Goal: Complete application form

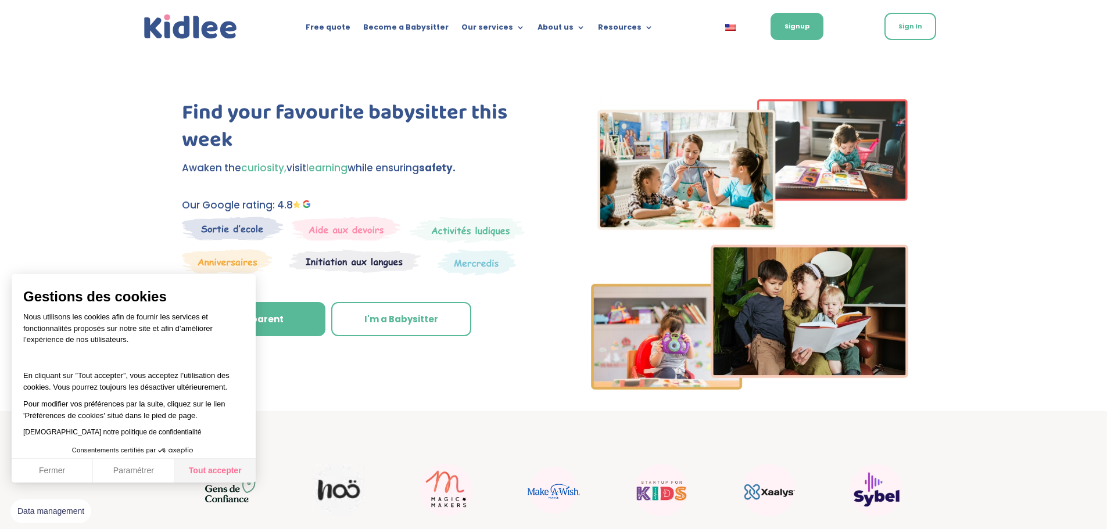
click at [211, 473] on button "Tout accepter" at bounding box center [214, 471] width 81 height 24
checkbox input "true"
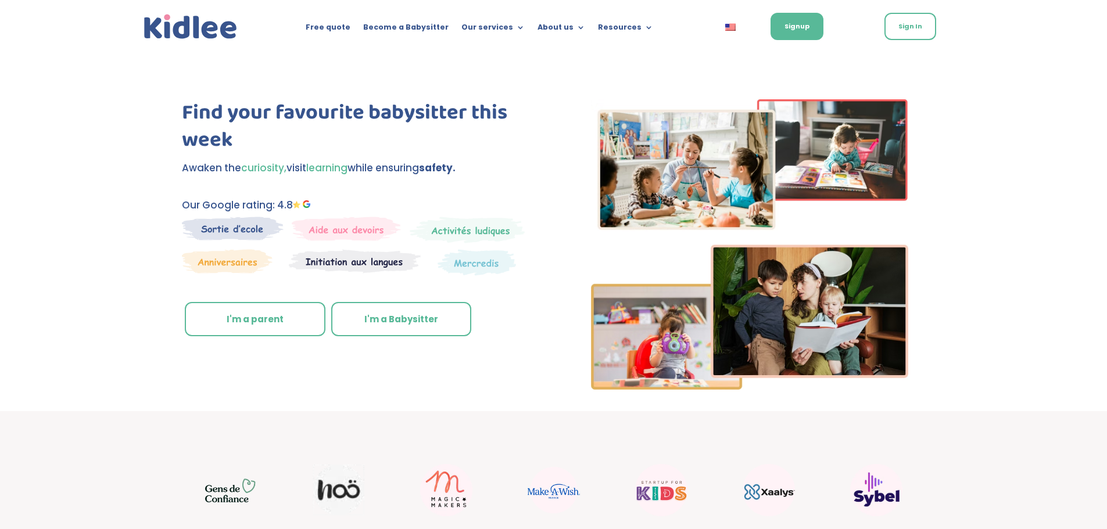
click at [244, 321] on link "I'm a parent" at bounding box center [255, 319] width 141 height 35
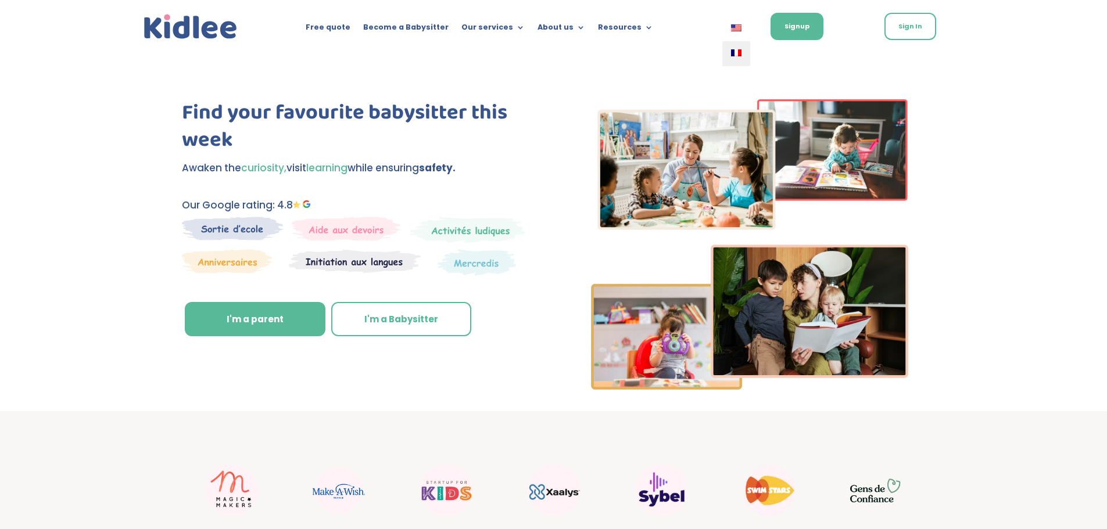
click at [733, 52] on img at bounding box center [736, 52] width 10 height 7
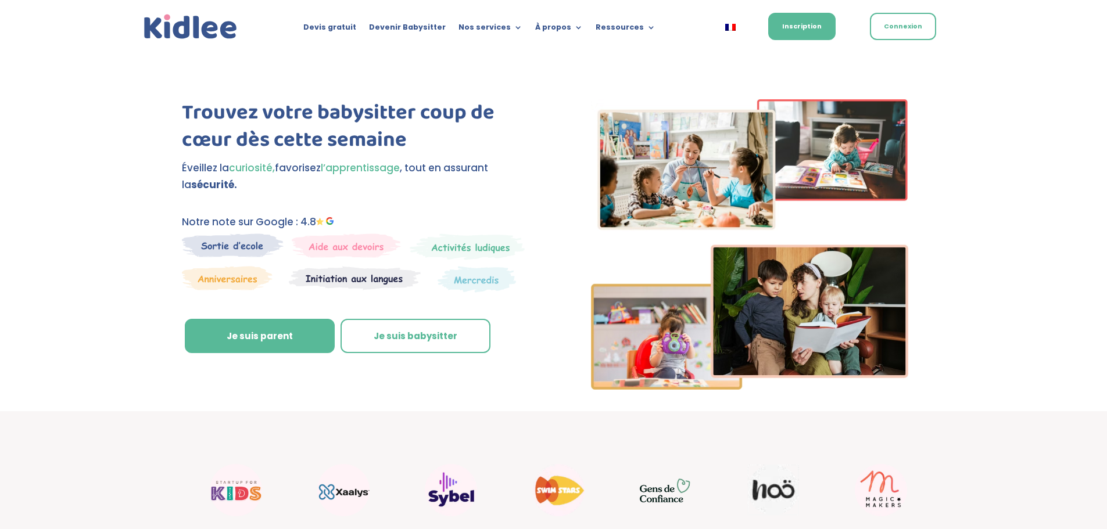
click at [776, 500] on img "11 / 22" at bounding box center [773, 491] width 52 height 52
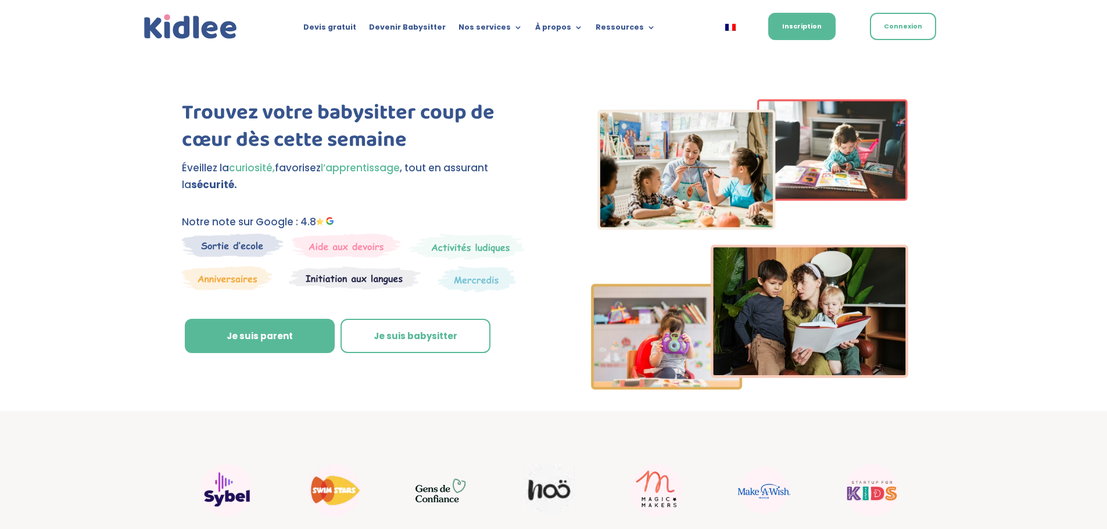
click at [471, 511] on div "10 / 22" at bounding box center [441, 490] width 99 height 52
click at [450, 495] on img "10 / 22" at bounding box center [446, 490] width 52 height 24
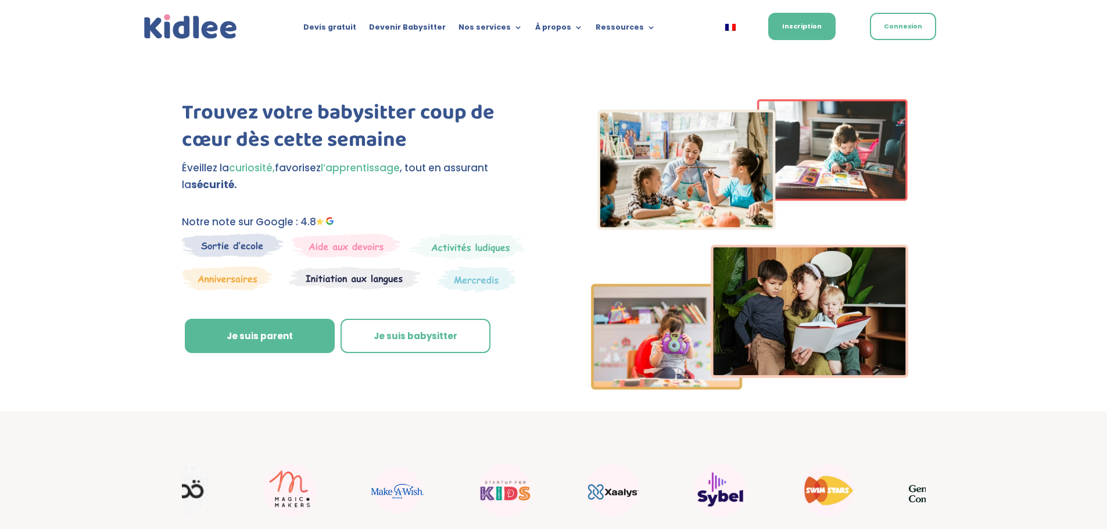
click at [924, 502] on img "10 / 22" at bounding box center [935, 490] width 52 height 24
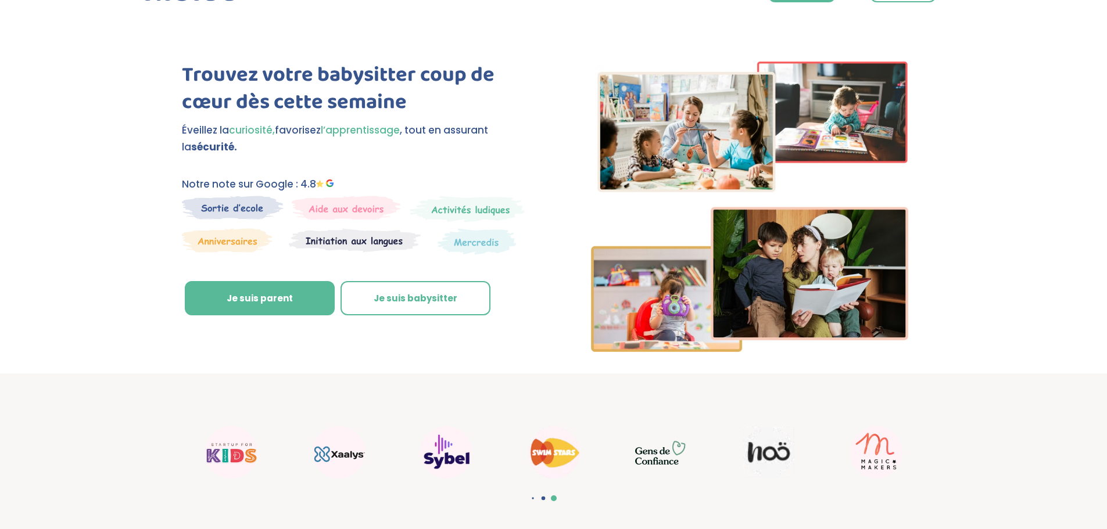
scroll to position [58, 0]
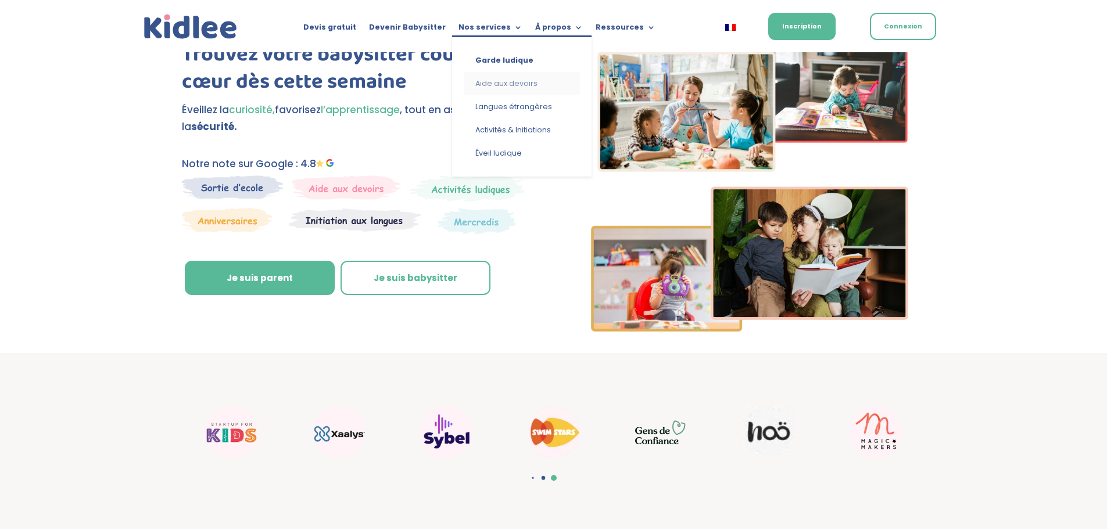
click at [514, 82] on link "Aide aux devoirs" at bounding box center [522, 83] width 116 height 23
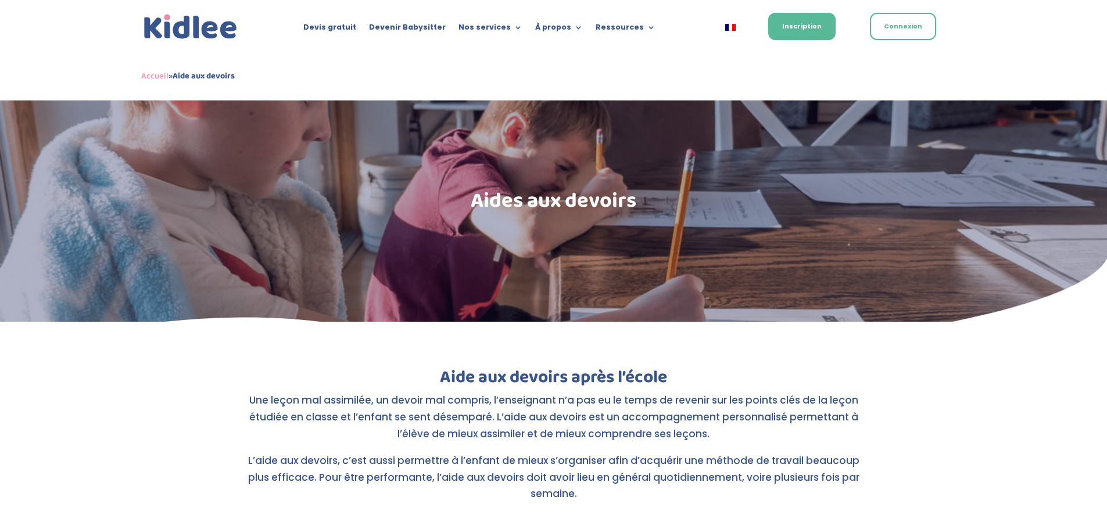
click at [175, 30] on img at bounding box center [190, 27] width 99 height 31
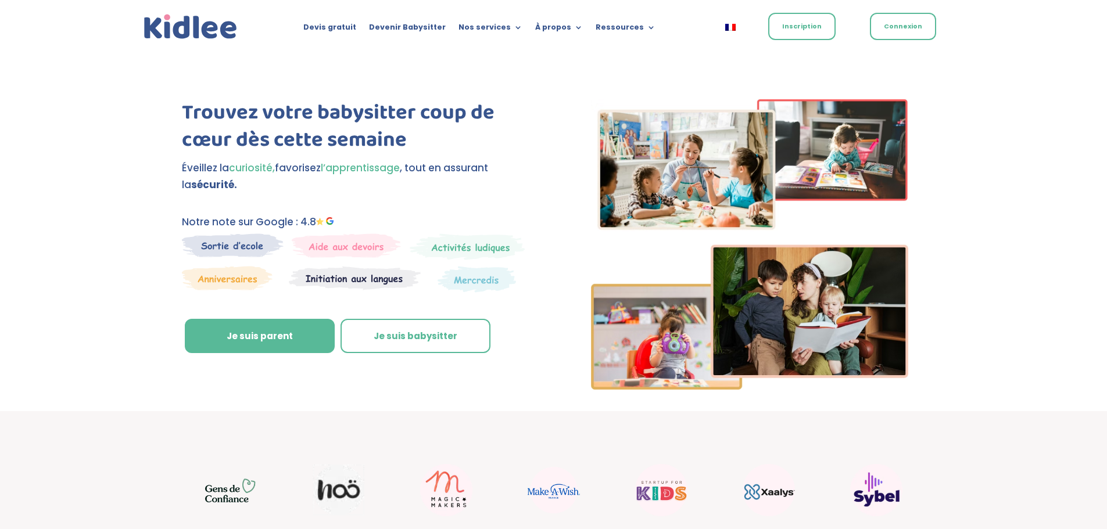
click at [799, 28] on link "Inscription" at bounding box center [801, 26] width 67 height 27
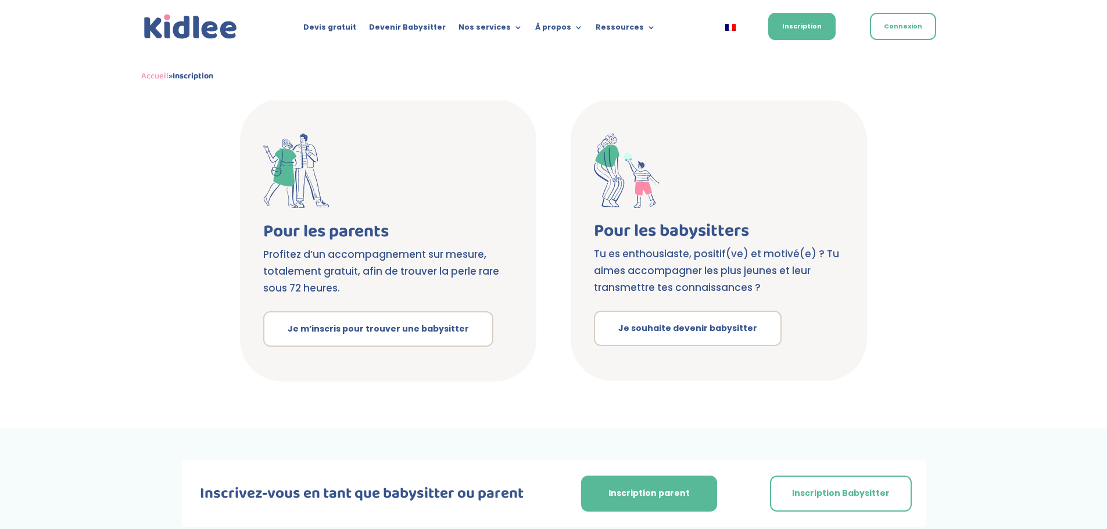
scroll to position [80, 0]
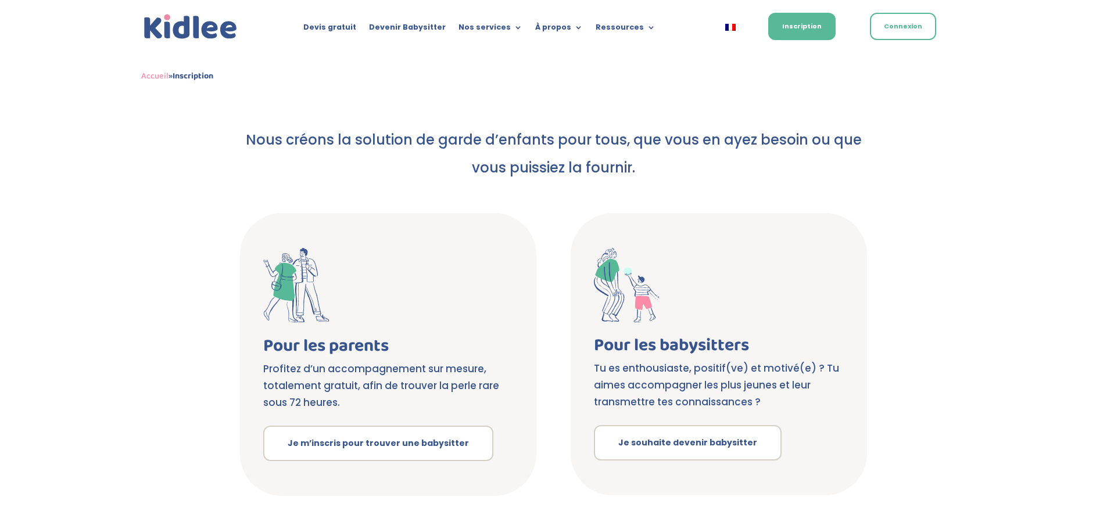
click at [166, 24] on img at bounding box center [190, 27] width 99 height 31
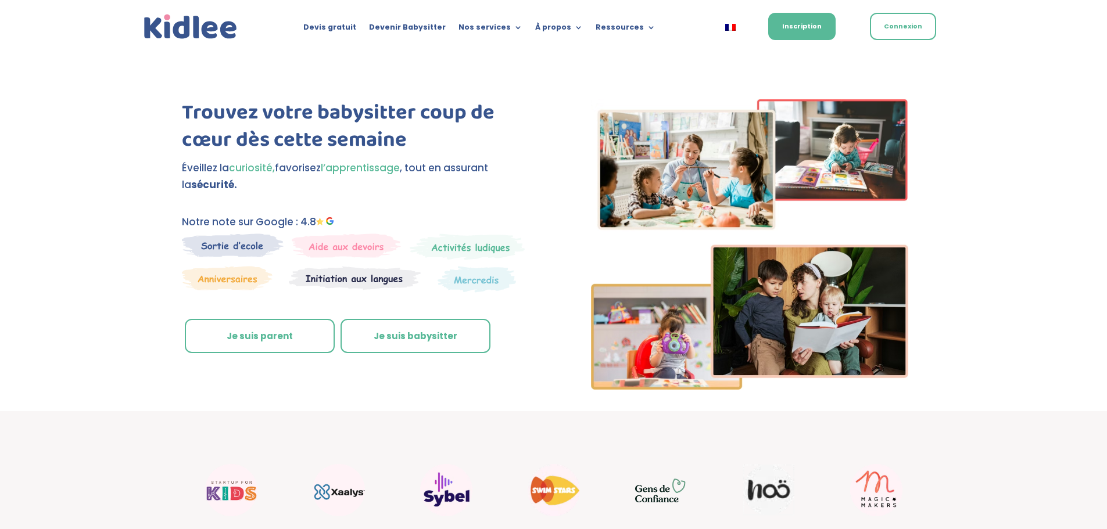
click at [247, 338] on link "Je suis parent" at bounding box center [260, 336] width 150 height 35
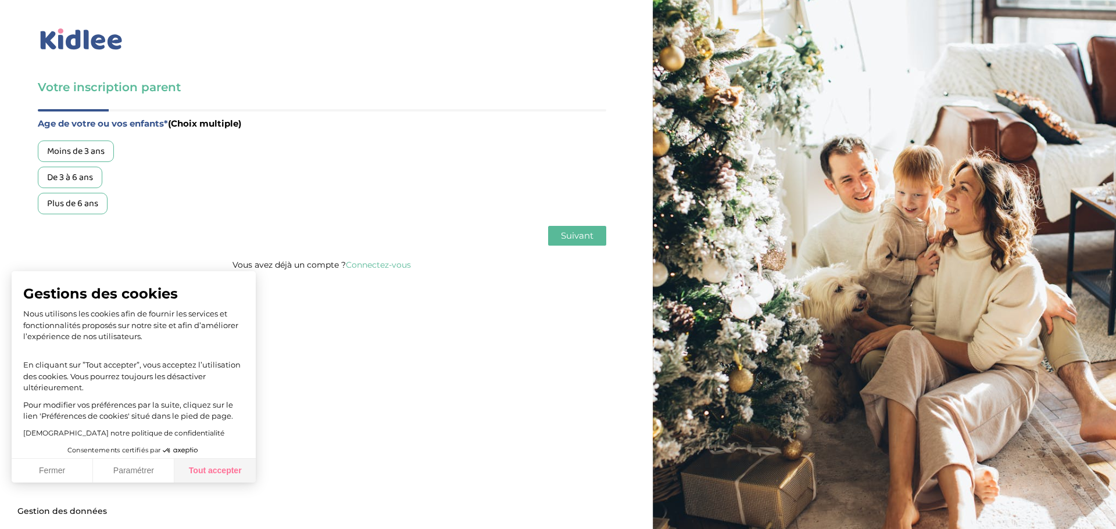
click at [224, 473] on button "Tout accepter" at bounding box center [214, 471] width 81 height 24
checkbox input "true"
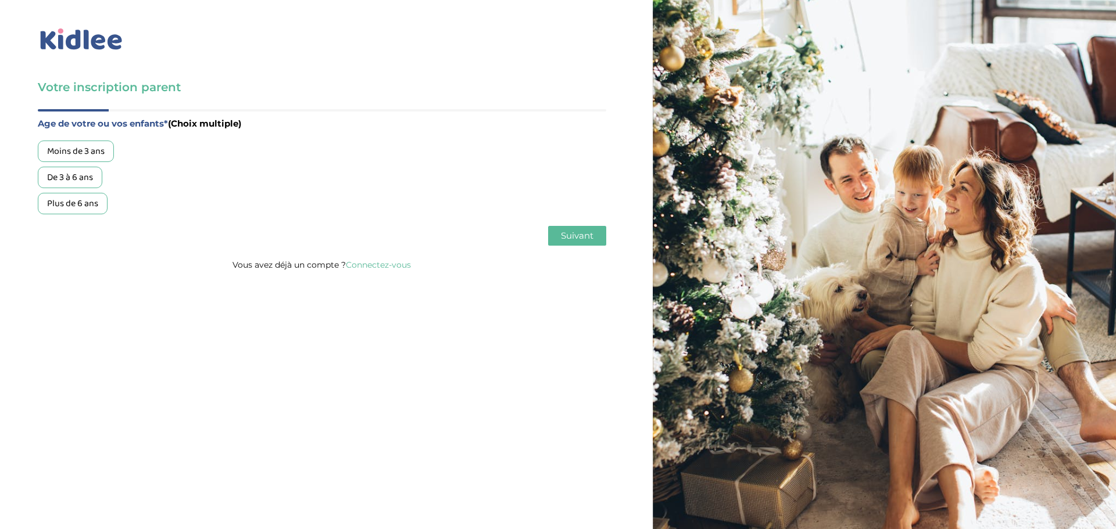
click at [79, 203] on div "Plus de 6 ans" at bounding box center [73, 204] width 70 height 22
click at [595, 235] on button "Suivant" at bounding box center [577, 236] width 58 height 20
click at [100, 148] on div "Garde régulière" at bounding box center [78, 152] width 80 height 22
click at [592, 235] on span "Suivant" at bounding box center [577, 235] width 33 height 11
click at [114, 176] on div "Entre 30 et 50h/mois" at bounding box center [88, 178] width 101 height 22
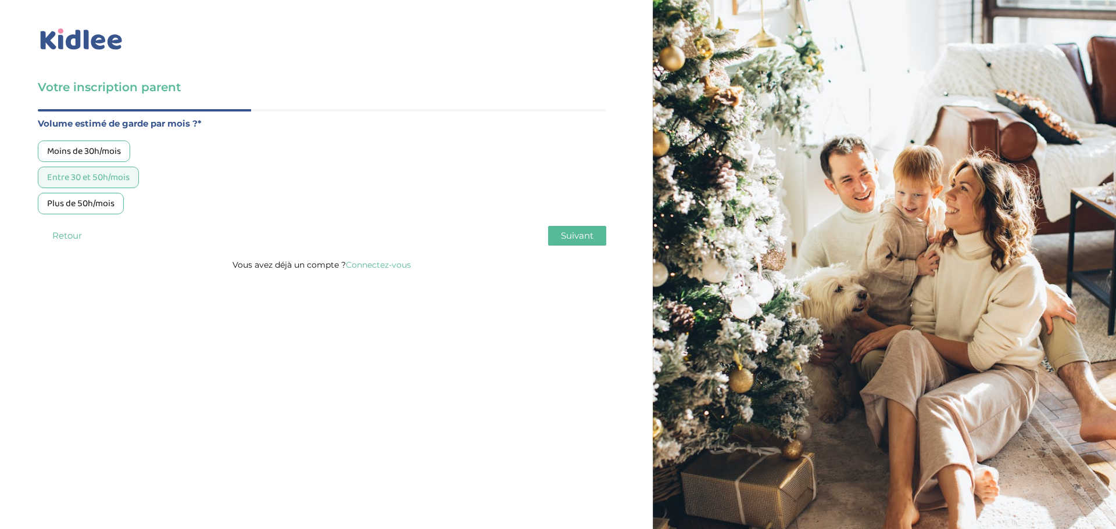
click at [592, 239] on span "Suivant" at bounding box center [577, 235] width 33 height 11
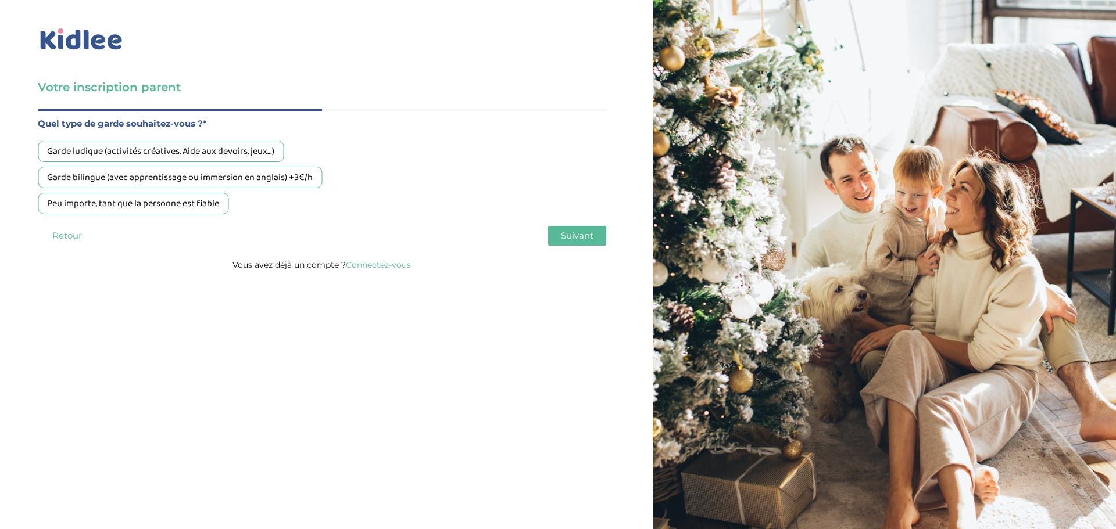
click at [188, 152] on div "Garde ludique (activités créatives, Aide aux devoirs, jeux…)" at bounding box center [161, 152] width 246 height 22
click at [568, 234] on span "Suivant" at bounding box center [577, 235] width 33 height 11
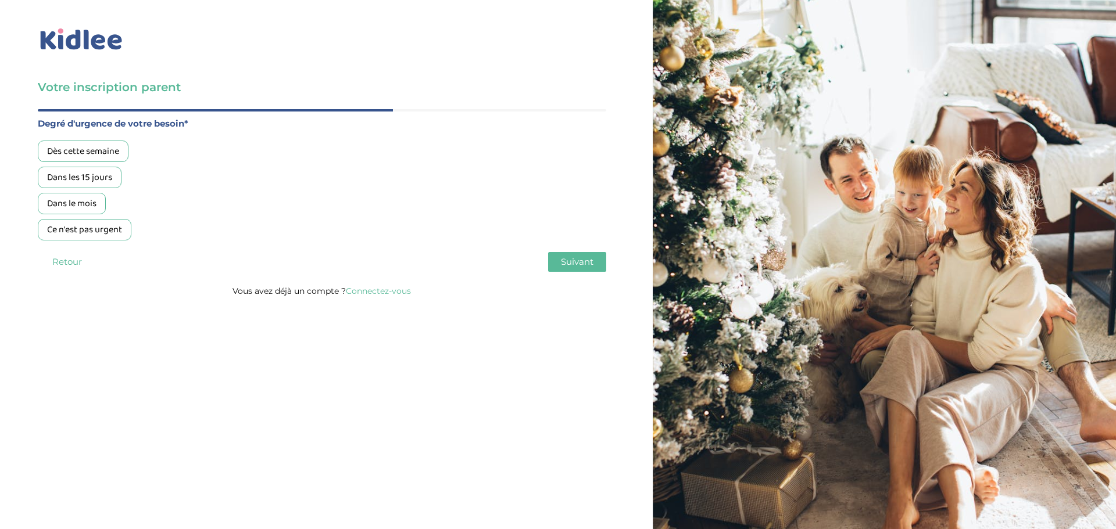
click at [83, 202] on div "Dans le mois" at bounding box center [72, 204] width 68 height 22
click at [576, 262] on span "Suivant" at bounding box center [577, 261] width 33 height 11
click at [89, 203] on div "Non, je pars de zéro" at bounding box center [86, 204] width 96 height 22
click at [595, 263] on button "Suivant" at bounding box center [577, 262] width 58 height 20
